Goal: Transaction & Acquisition: Download file/media

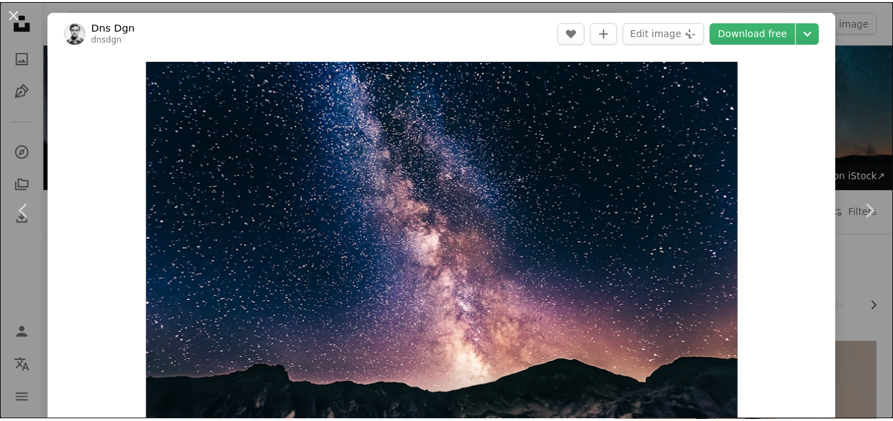
scroll to position [973, 0]
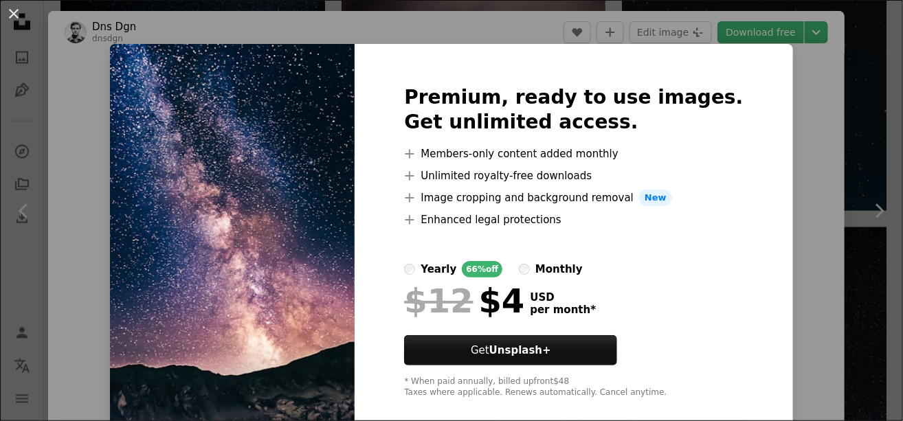
click at [315, 208] on img at bounding box center [232, 242] width 245 height 396
click at [15, 14] on button "An X shape" at bounding box center [14, 14] width 17 height 17
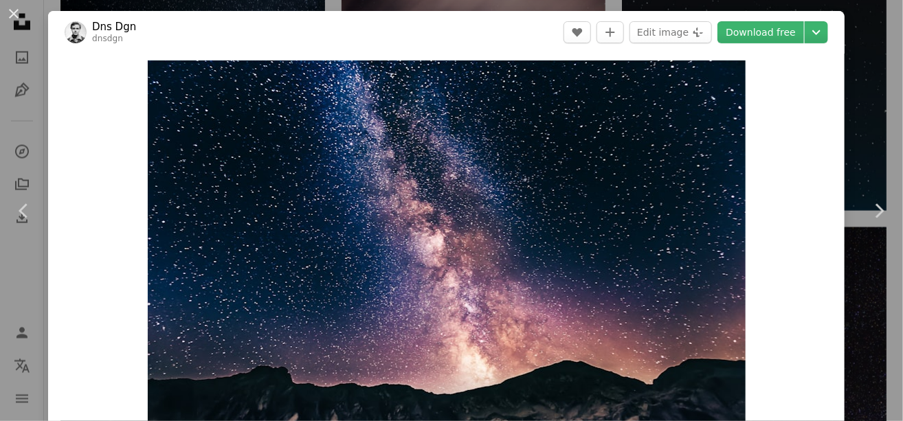
click at [15, 14] on button "An X shape" at bounding box center [14, 14] width 17 height 17
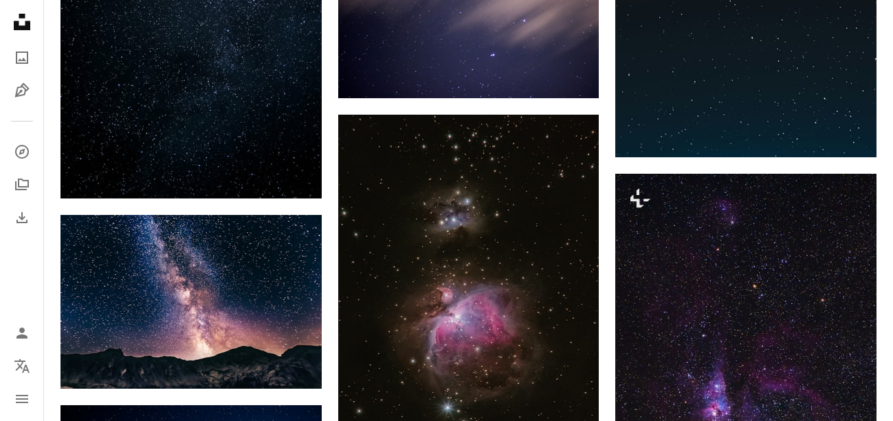
scroll to position [1042, 0]
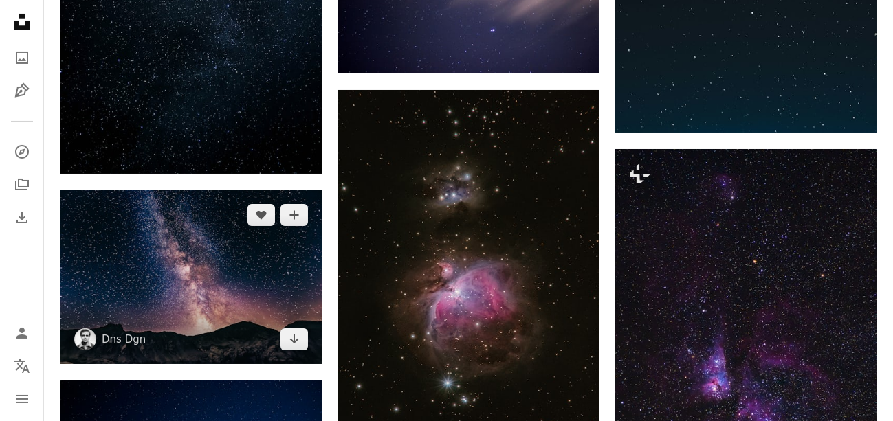
click at [259, 311] on img at bounding box center [191, 277] width 261 height 174
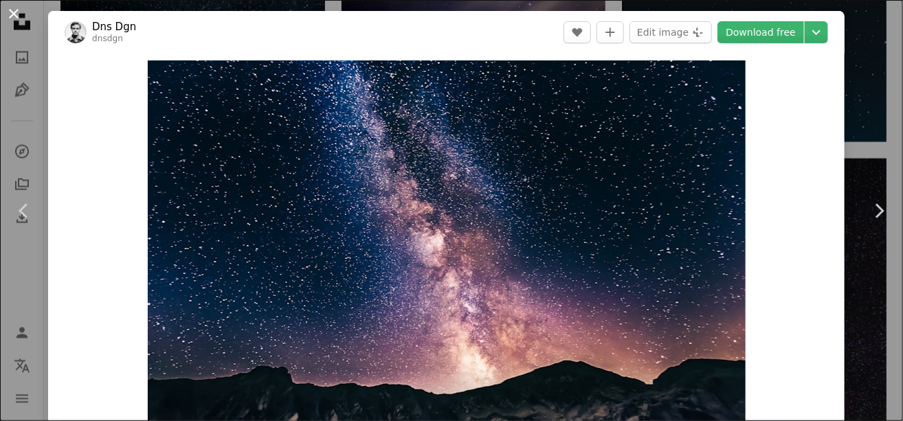
click at [12, 8] on button "An X shape" at bounding box center [14, 14] width 17 height 17
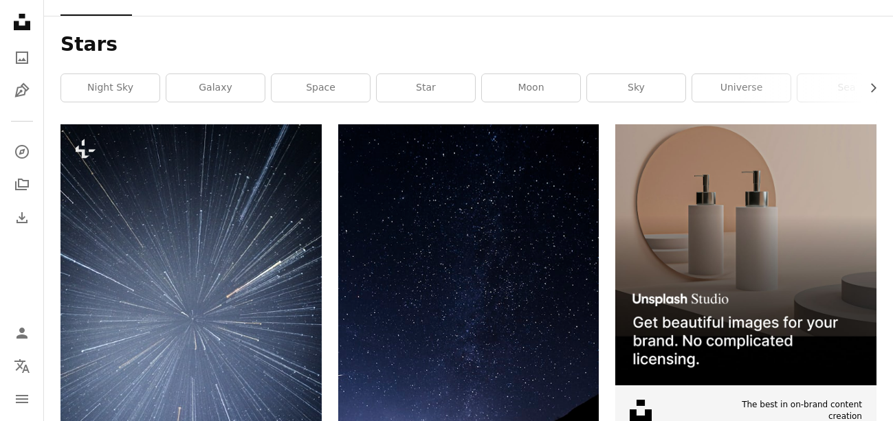
scroll to position [217, 0]
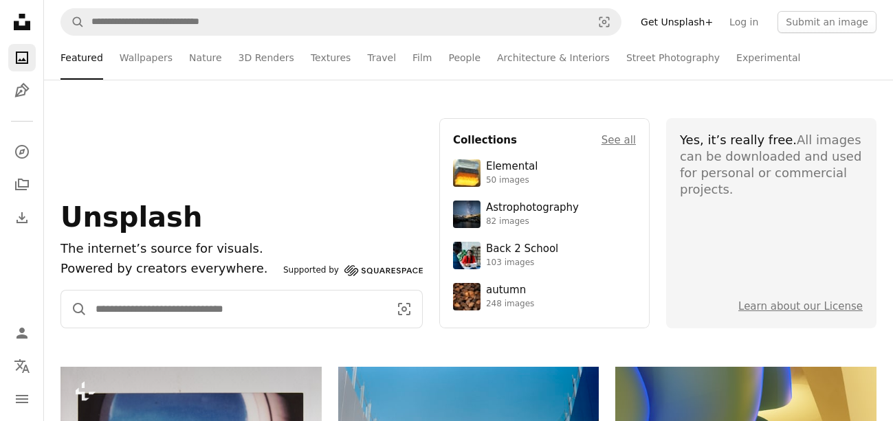
click at [176, 310] on input "Find visuals sitewide" at bounding box center [236, 309] width 299 height 37
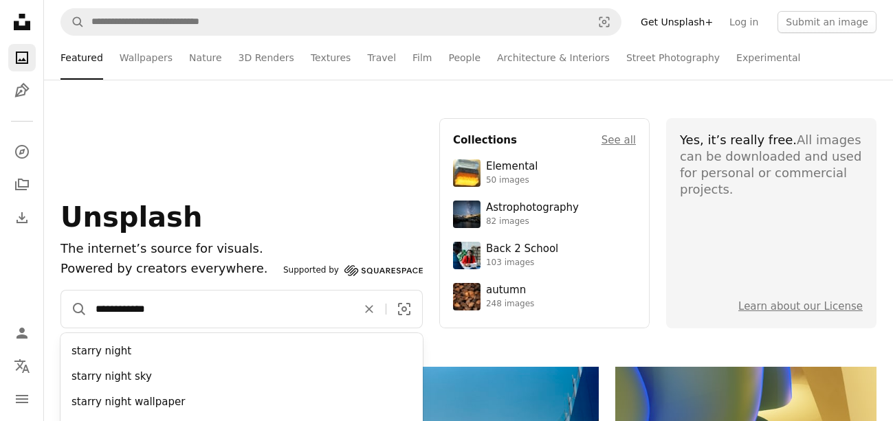
type input "**********"
click at [61, 291] on button "A magnifying glass" at bounding box center [74, 309] width 26 height 37
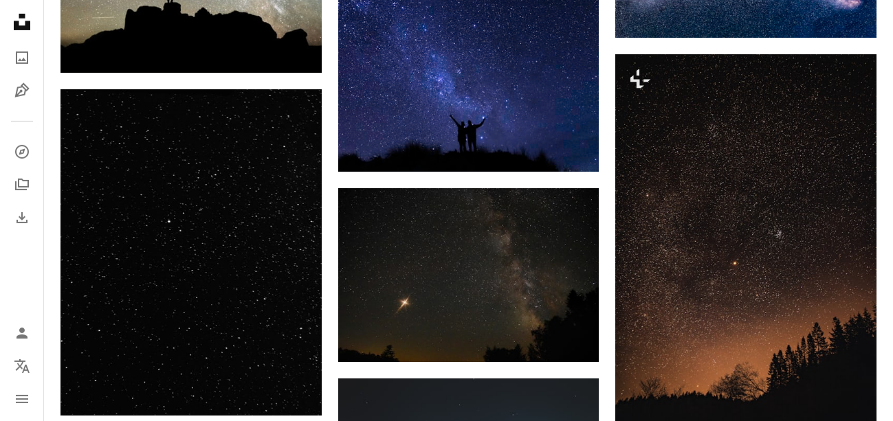
scroll to position [2063, 0]
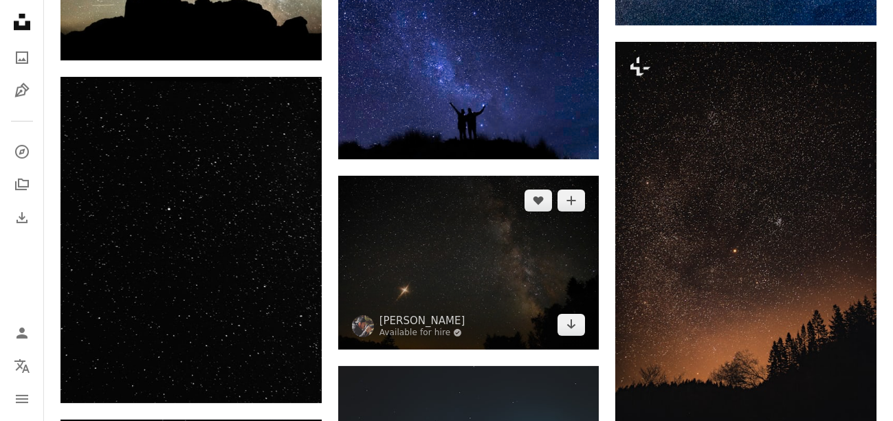
click at [496, 289] on img at bounding box center [468, 263] width 261 height 174
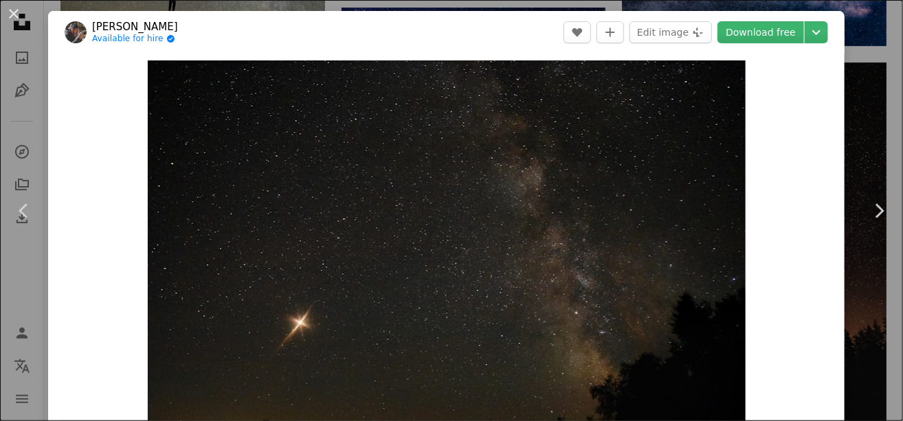
click at [804, 82] on div "Zoom in" at bounding box center [446, 260] width 797 height 413
click at [847, 94] on div "An X shape Chevron left Chevron right [PERSON_NAME] Available for hire A checkm…" at bounding box center [451, 210] width 903 height 421
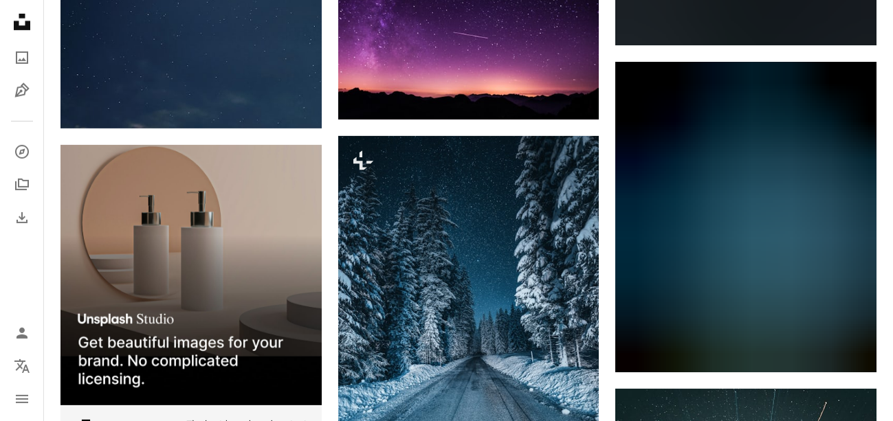
scroll to position [2819, 0]
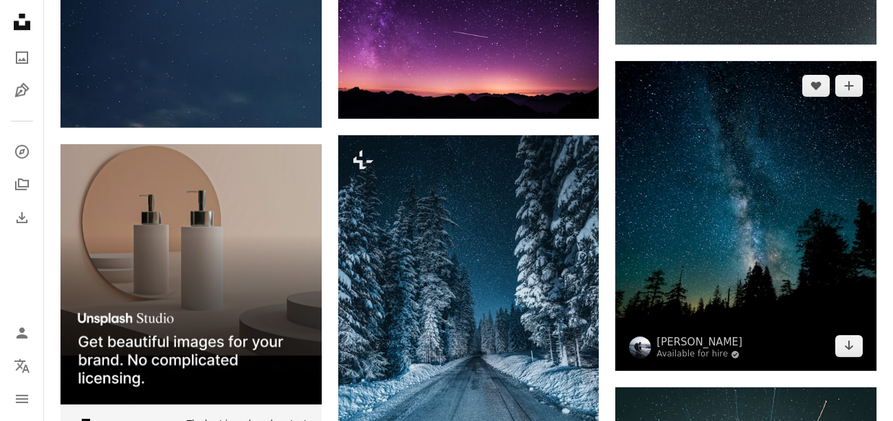
click at [804, 179] on img at bounding box center [745, 216] width 261 height 310
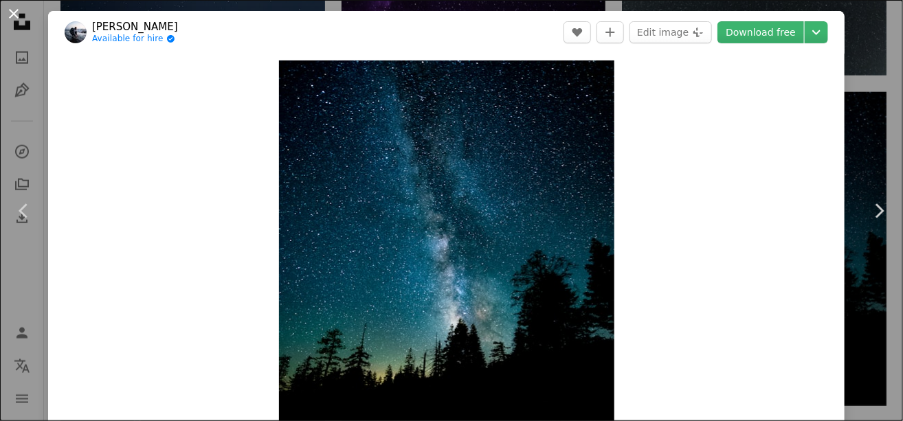
click at [13, 14] on button "An X shape" at bounding box center [14, 14] width 17 height 17
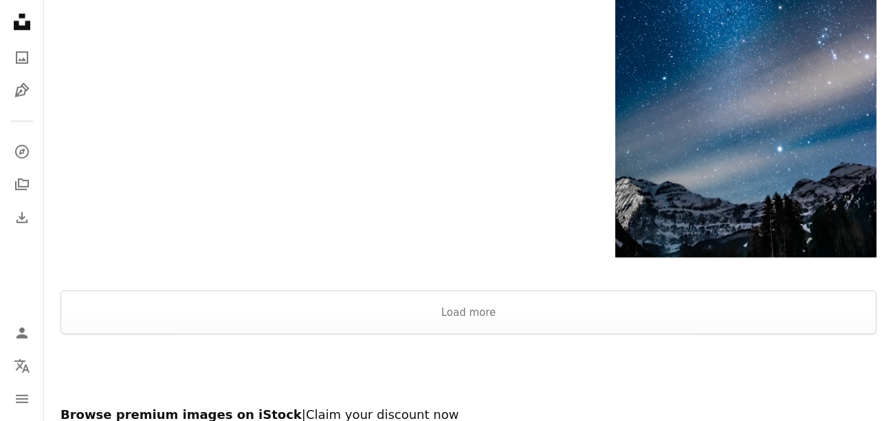
scroll to position [4538, 0]
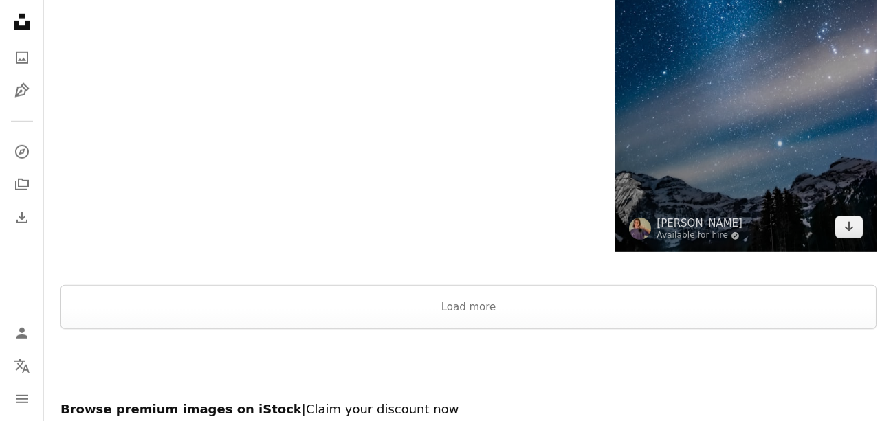
click at [780, 134] on img at bounding box center [745, 56] width 261 height 391
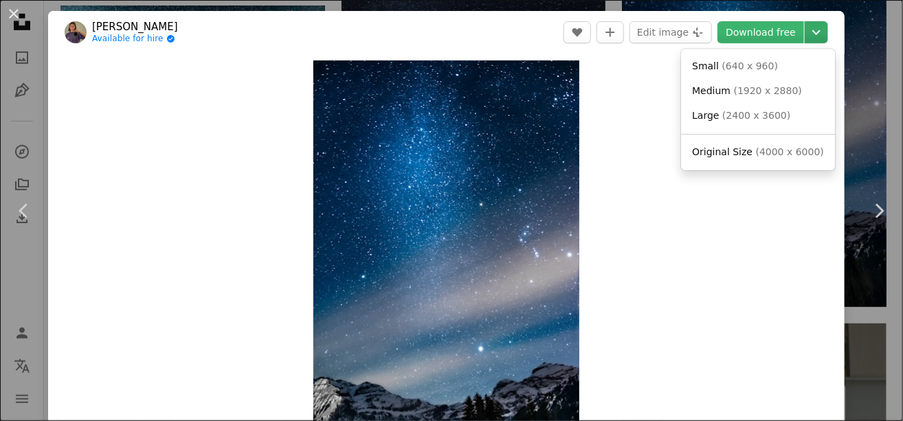
click at [811, 33] on icon "Chevron down" at bounding box center [817, 32] width 22 height 17
click at [758, 68] on span "( 640 x 960 )" at bounding box center [751, 66] width 56 height 11
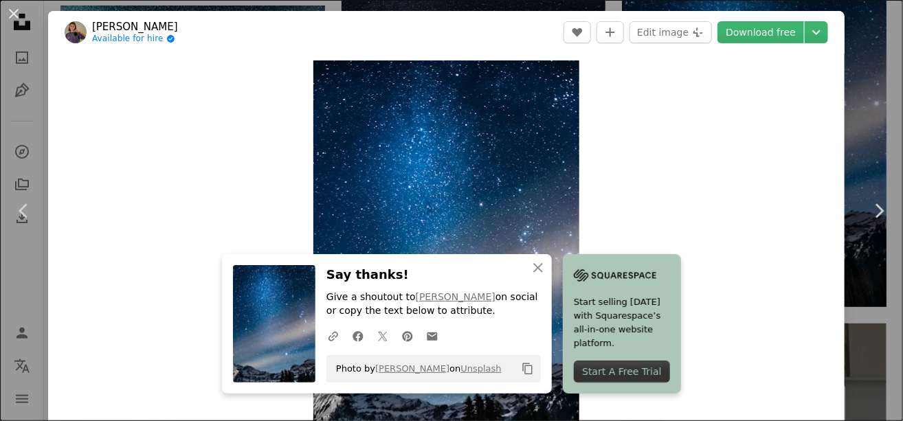
click at [851, 25] on div "An X shape Chevron left Chevron right [PERSON_NAME] Available for hire A checkm…" at bounding box center [451, 210] width 903 height 421
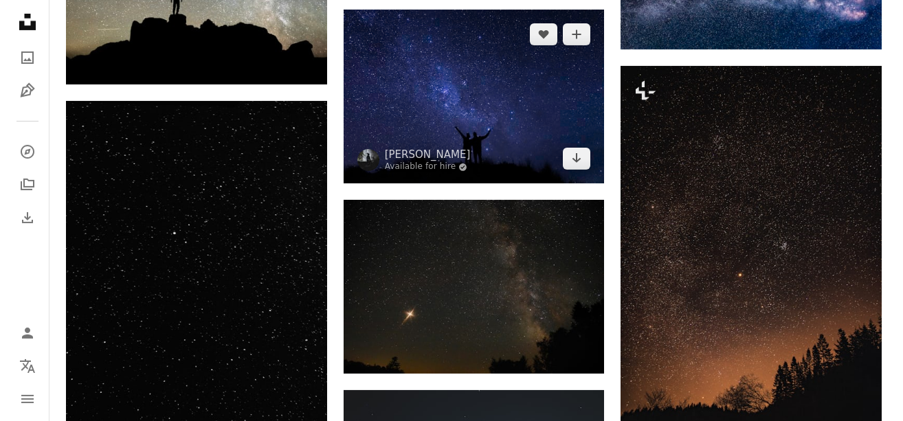
scroll to position [2063, 0]
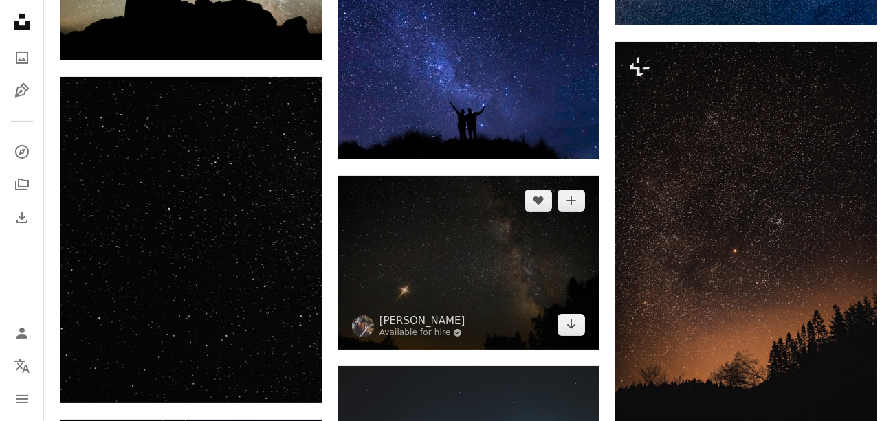
click at [454, 290] on img at bounding box center [468, 263] width 261 height 174
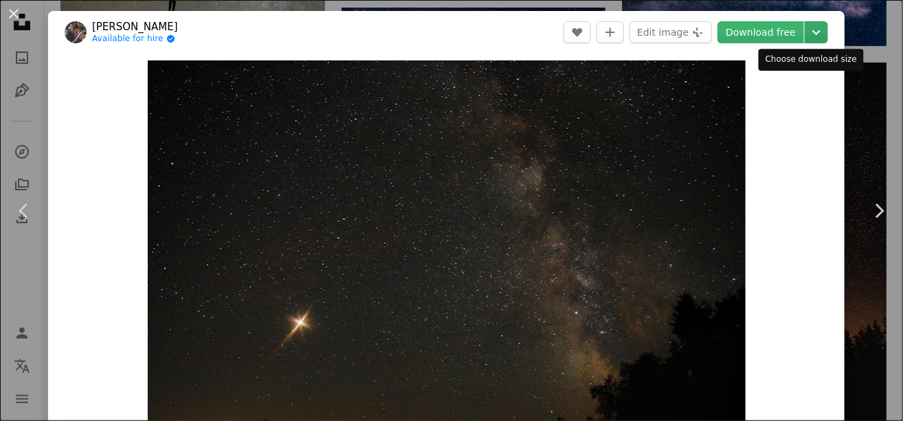
click at [808, 41] on button "Chevron down" at bounding box center [816, 32] width 23 height 22
click at [776, 28] on dialog "An X shape Chevron left Chevron right [PERSON_NAME] Available for hire A checkm…" at bounding box center [451, 210] width 903 height 421
click at [811, 32] on icon "Chevron down" at bounding box center [817, 32] width 22 height 17
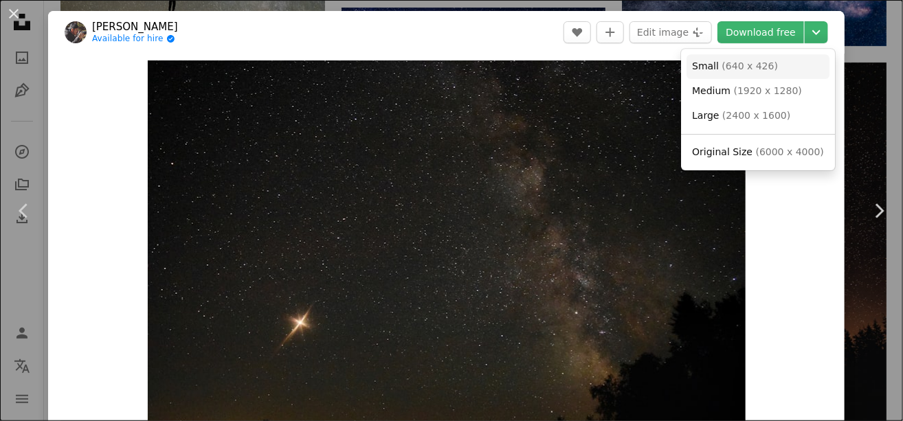
click at [784, 61] on link "Small ( 640 x 426 )" at bounding box center [758, 66] width 143 height 25
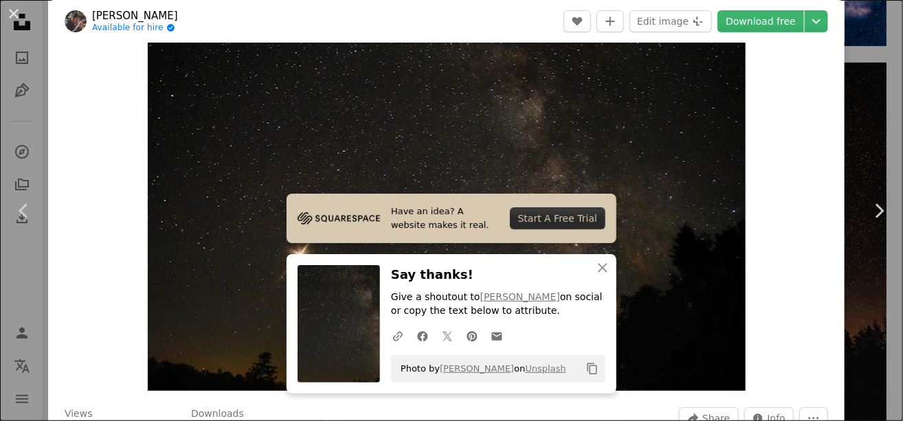
scroll to position [69, 0]
click at [793, 111] on div "Zoom in" at bounding box center [446, 191] width 797 height 413
